Goal: Task Accomplishment & Management: Complete application form

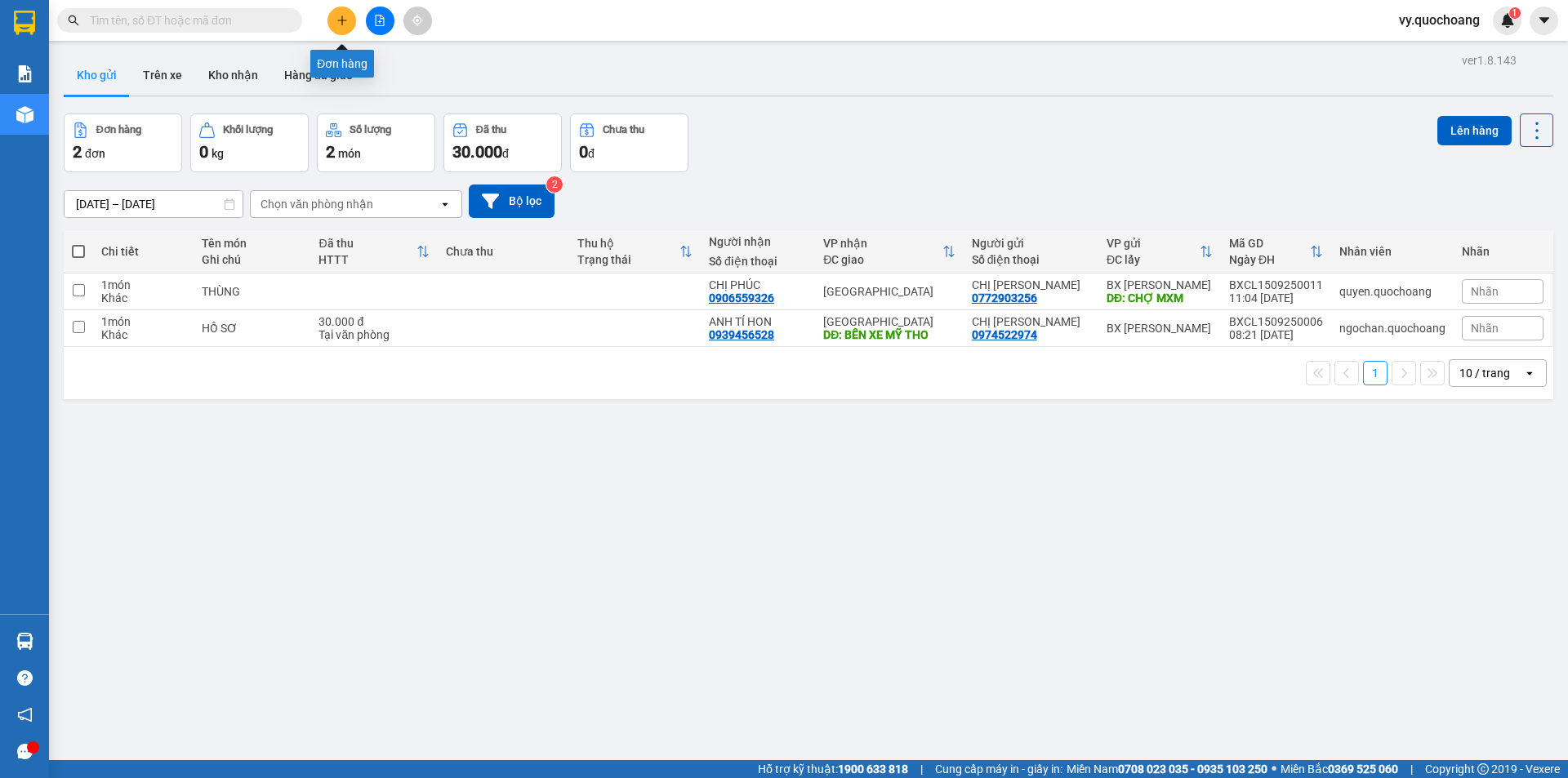
click at [340, 25] on icon "plus" at bounding box center [342, 20] width 12 height 12
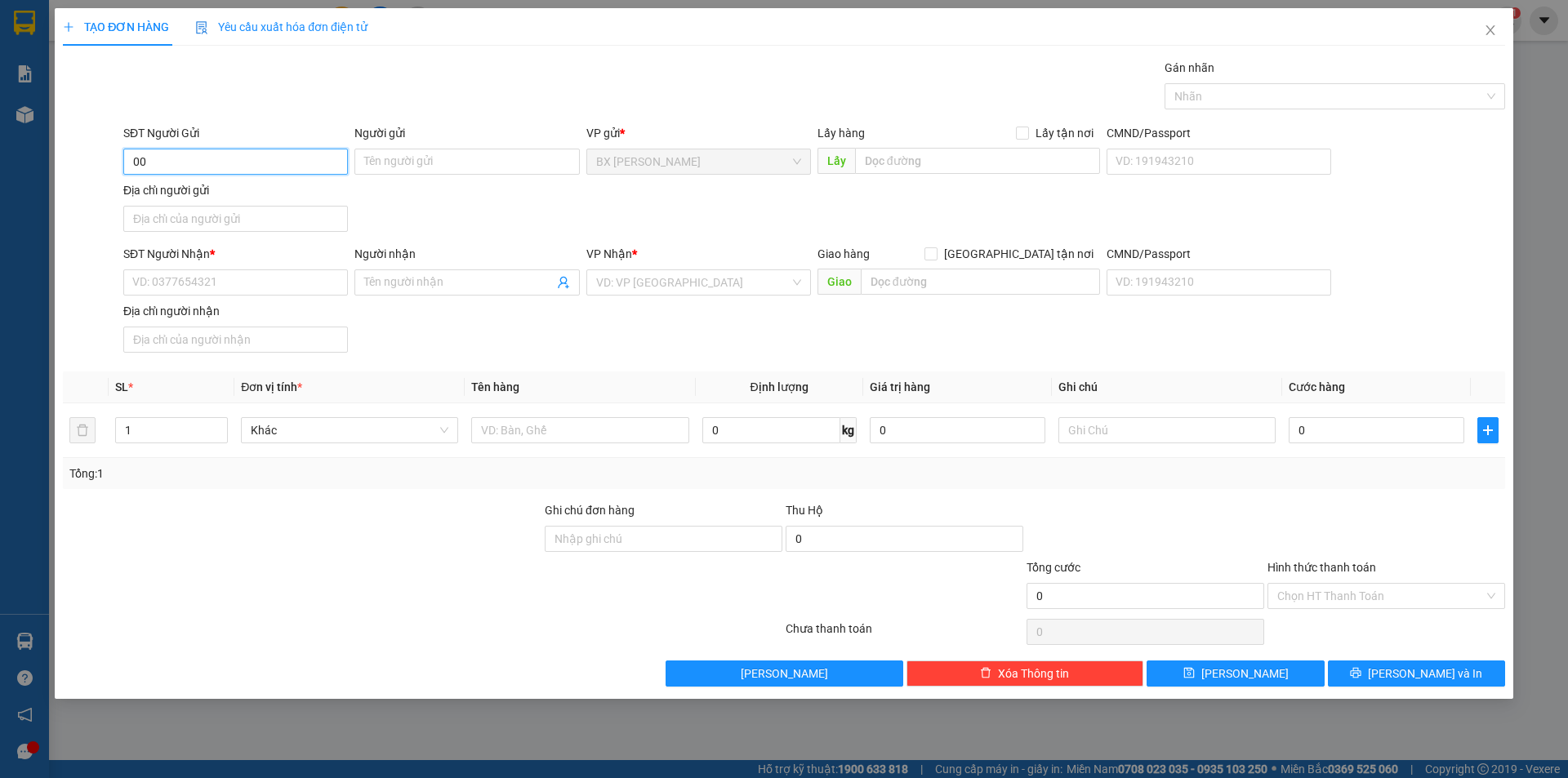
type input "0"
type input "0908850512"
click at [388, 162] on input "Người gửi" at bounding box center [466, 161] width 224 height 26
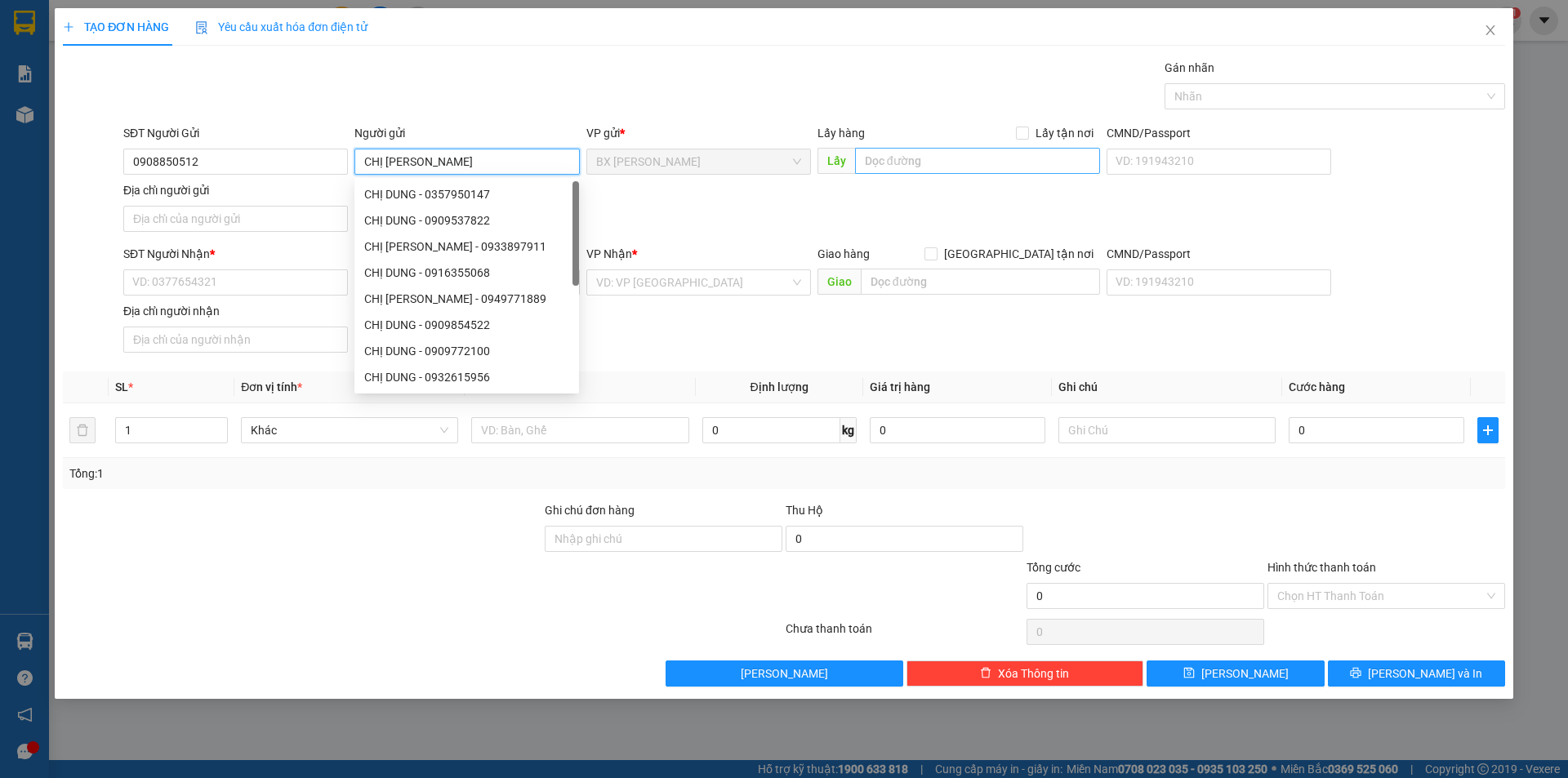
type input "CHỊ [PERSON_NAME]"
click at [930, 167] on input "text" at bounding box center [977, 160] width 245 height 26
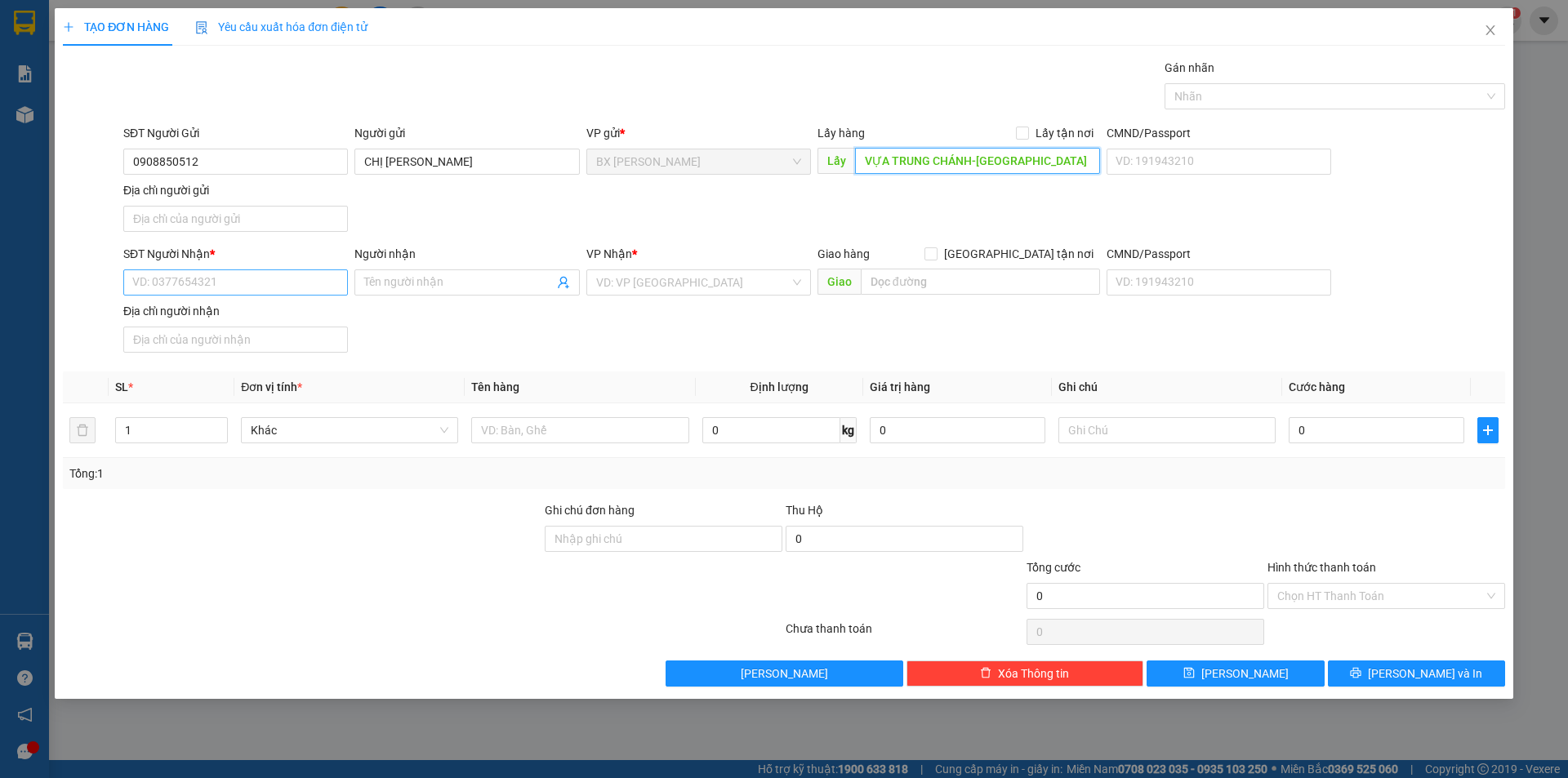
type input "VỰA TRUNG CHÁNH-[GEOGRAPHIC_DATA]"
click at [286, 278] on input "SĐT Người Nhận *" at bounding box center [235, 282] width 224 height 26
type input "0938681675"
click at [536, 280] on input "Người nhận" at bounding box center [458, 283] width 188 height 18
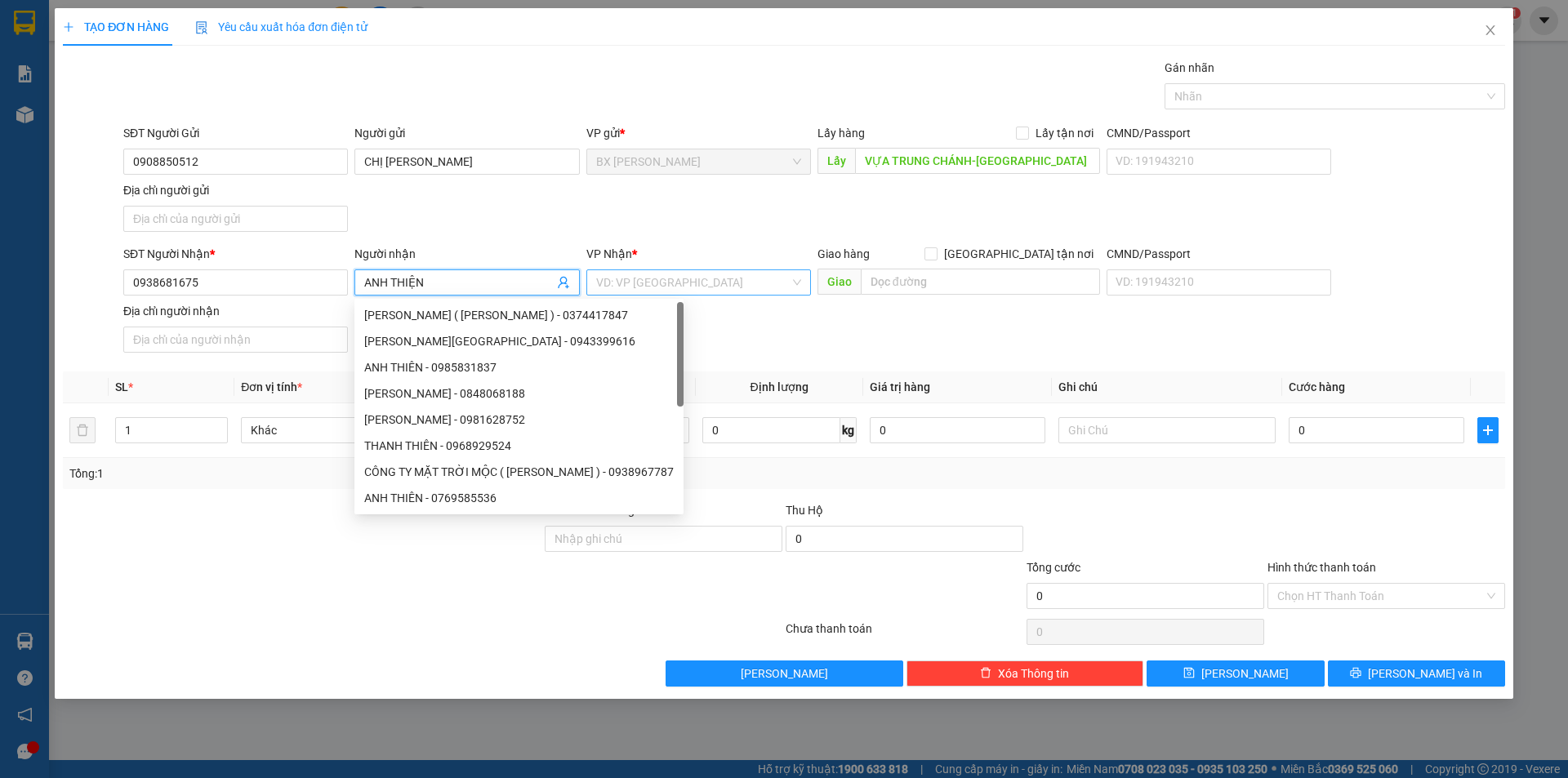
type input "ANH THIỆN"
click at [630, 285] on input "search" at bounding box center [693, 282] width 194 height 24
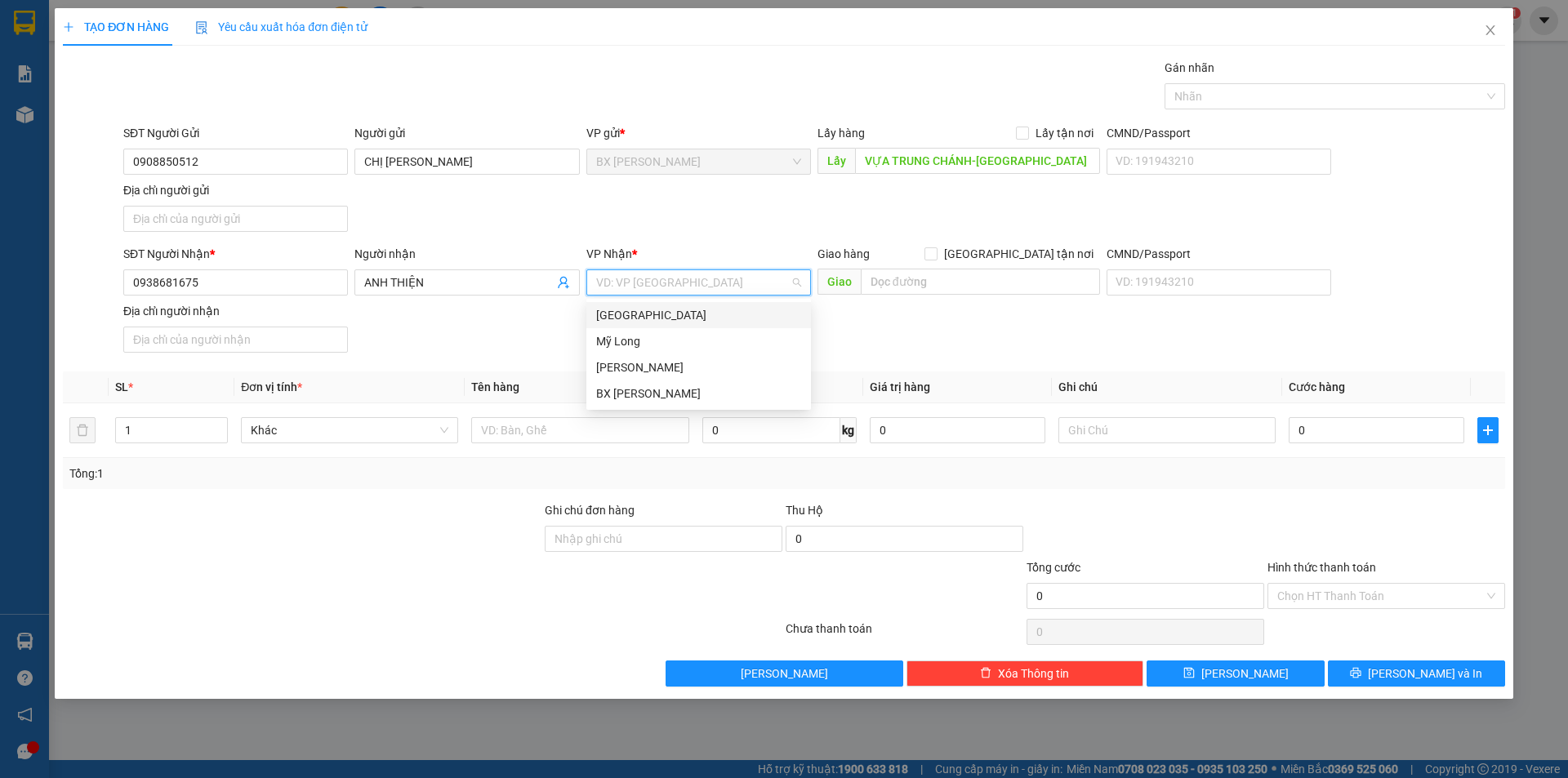
click at [638, 312] on div "[GEOGRAPHIC_DATA]" at bounding box center [699, 315] width 205 height 18
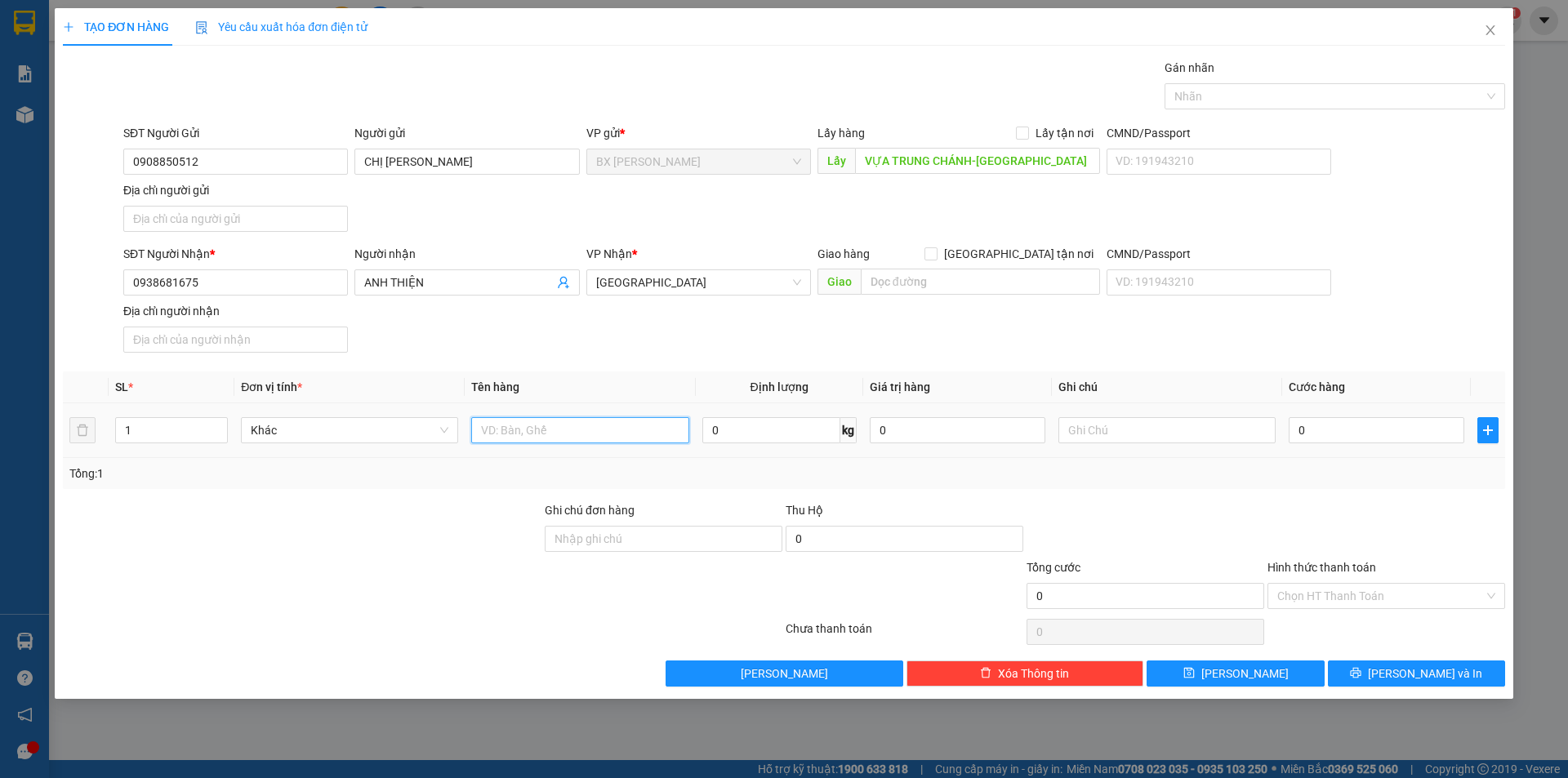
click at [612, 434] on input "text" at bounding box center [579, 430] width 217 height 26
type input "2"
click at [220, 422] on span "up" at bounding box center [219, 426] width 10 height 10
click at [677, 428] on input "text" at bounding box center [579, 430] width 217 height 26
type input "THÙNG"
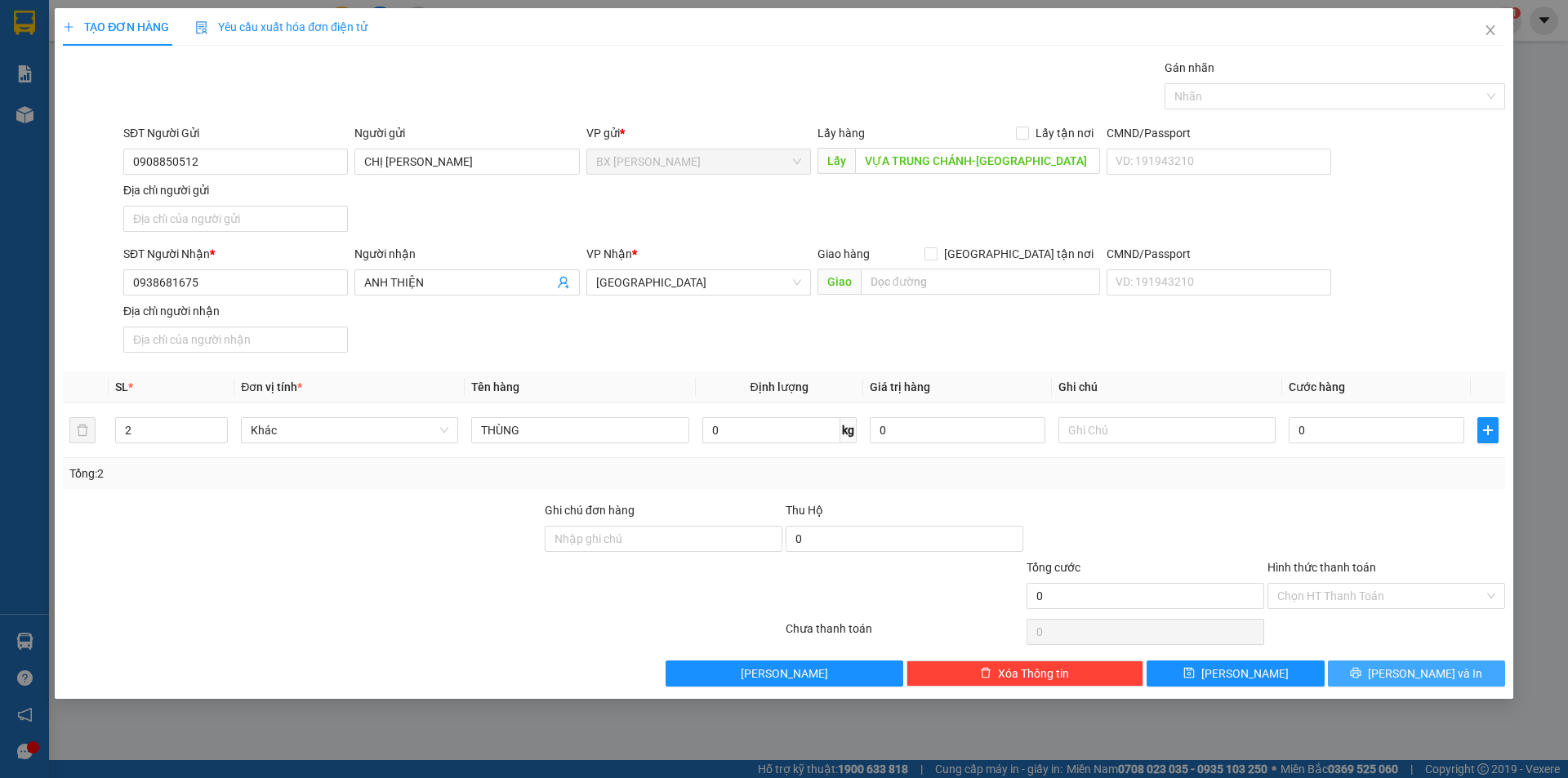
click at [1410, 674] on span "[PERSON_NAME] và In" at bounding box center [1425, 674] width 114 height 18
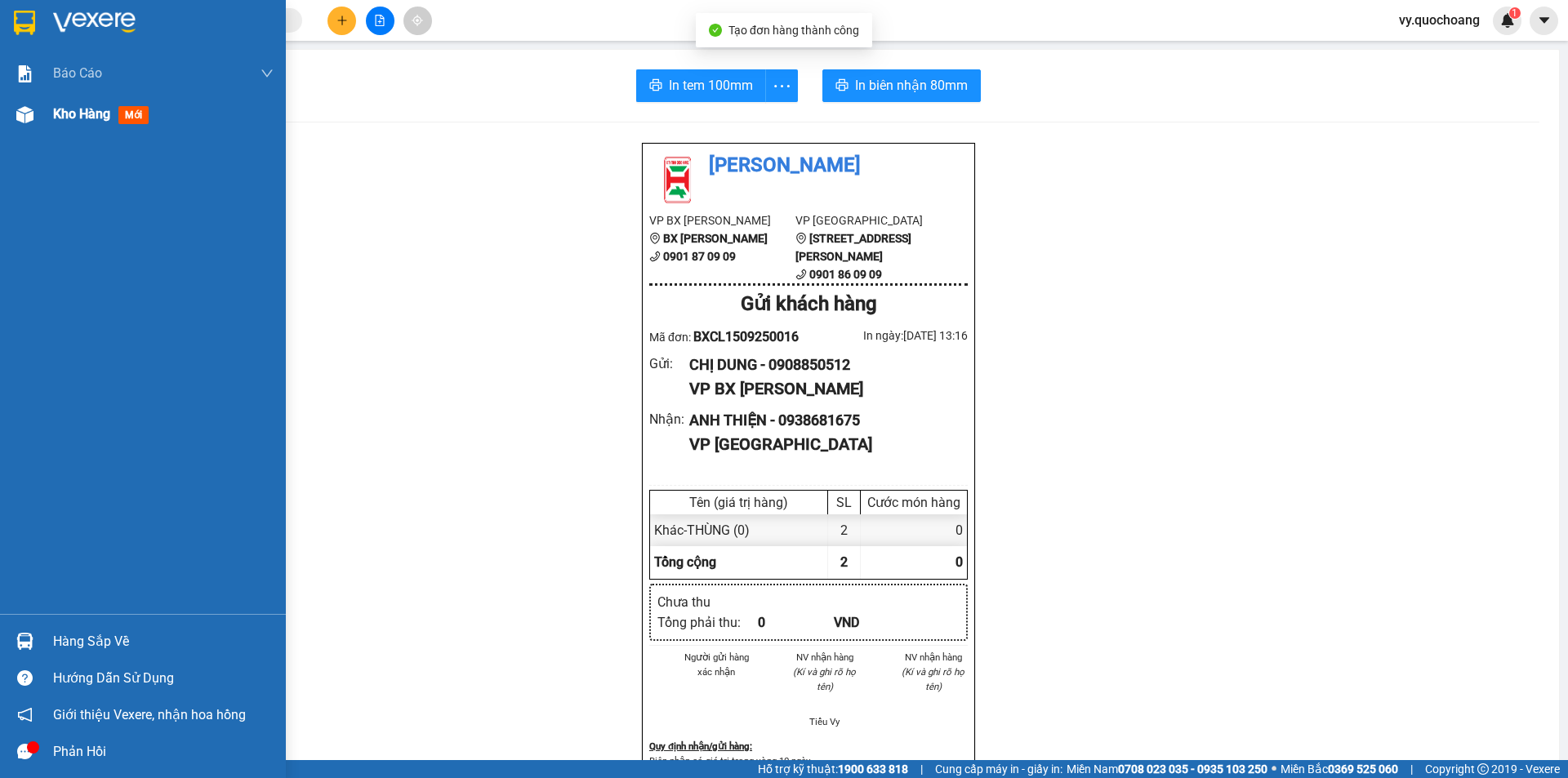
click at [4, 119] on div "Kho hàng mới" at bounding box center [142, 113] width 286 height 41
